Goal: Task Accomplishment & Management: Use online tool/utility

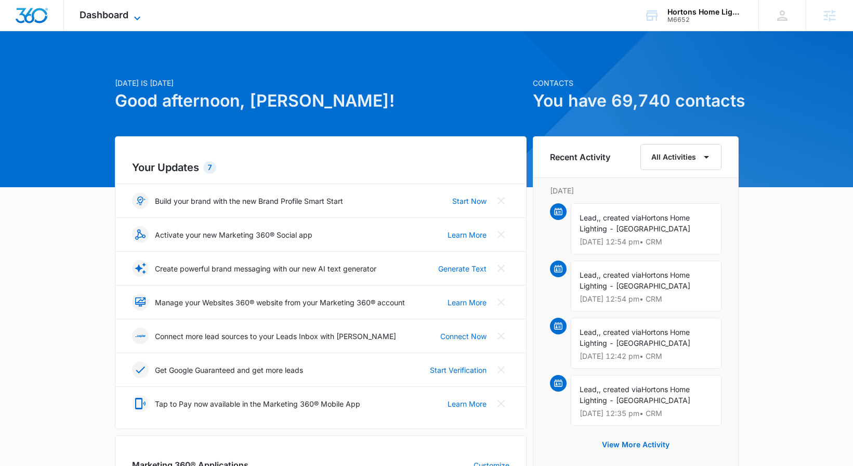
click at [119, 16] on span "Dashboard" at bounding box center [104, 14] width 49 height 11
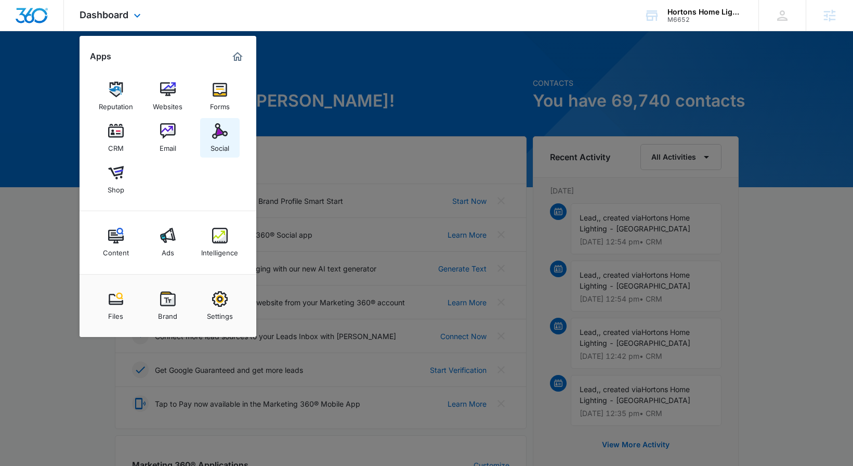
click at [220, 148] on div "Social" at bounding box center [219, 146] width 19 height 14
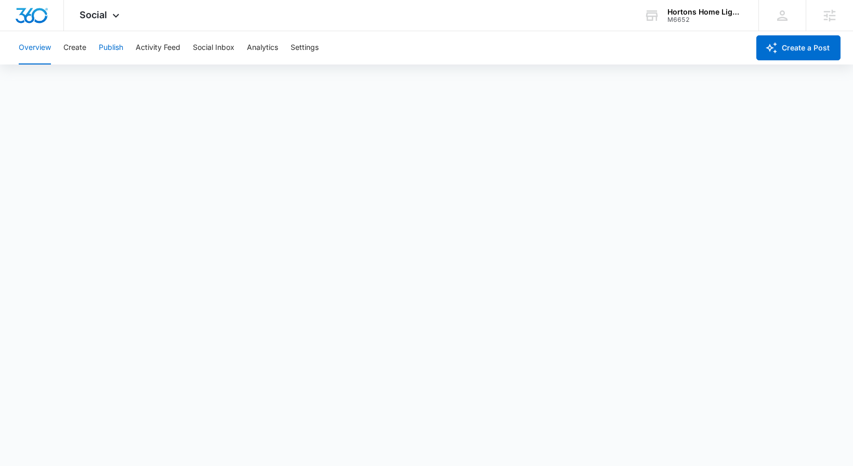
click at [100, 50] on button "Publish" at bounding box center [111, 47] width 24 height 33
click at [85, 72] on button "Schedules" at bounding box center [79, 79] width 35 height 29
click at [30, 83] on button "Calendar" at bounding box center [34, 79] width 31 height 29
